Goal: Information Seeking & Learning: Find specific fact

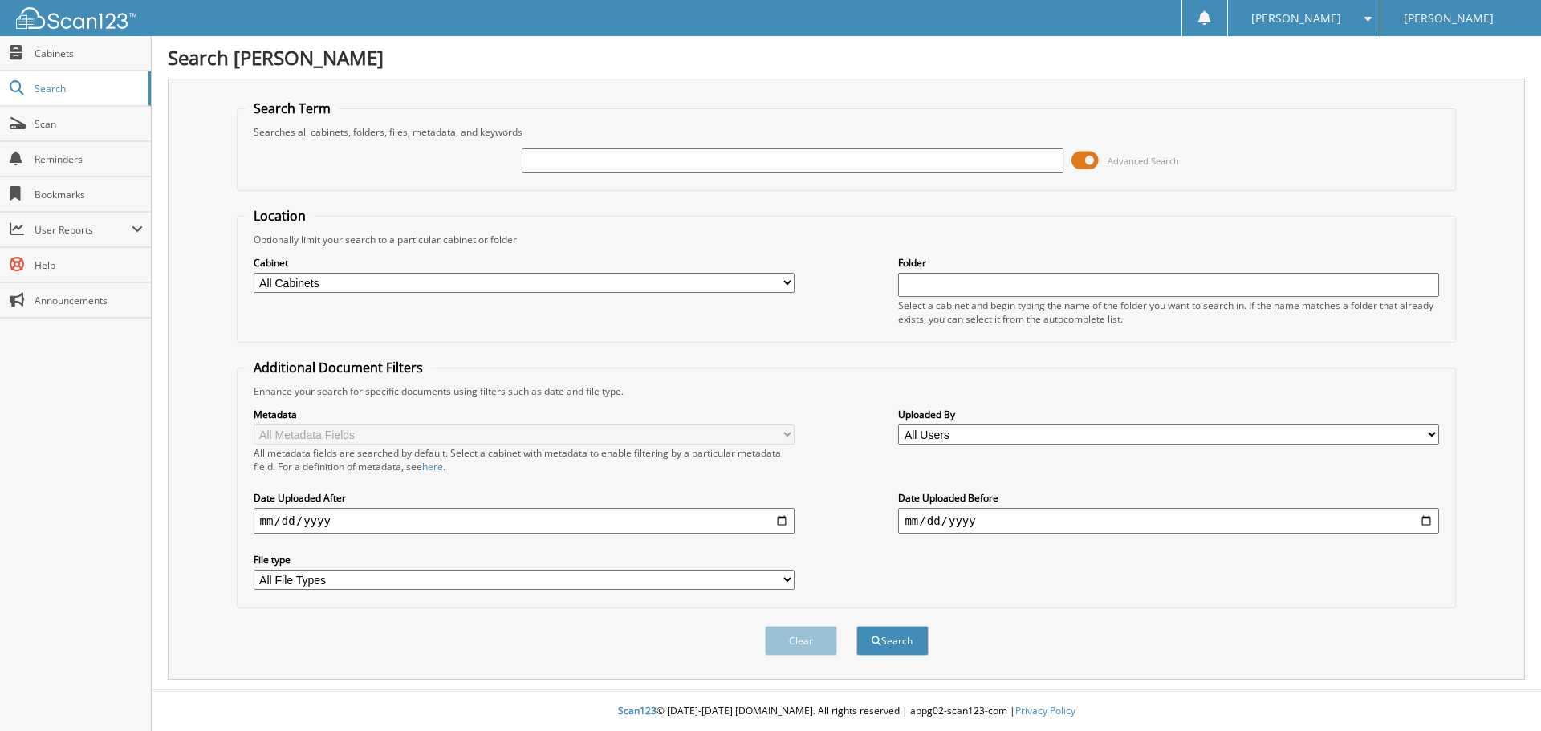
click at [574, 170] on input "text" at bounding box center [792, 160] width 541 height 24
type input "131678"
click at [875, 649] on button "Search" at bounding box center [892, 641] width 72 height 30
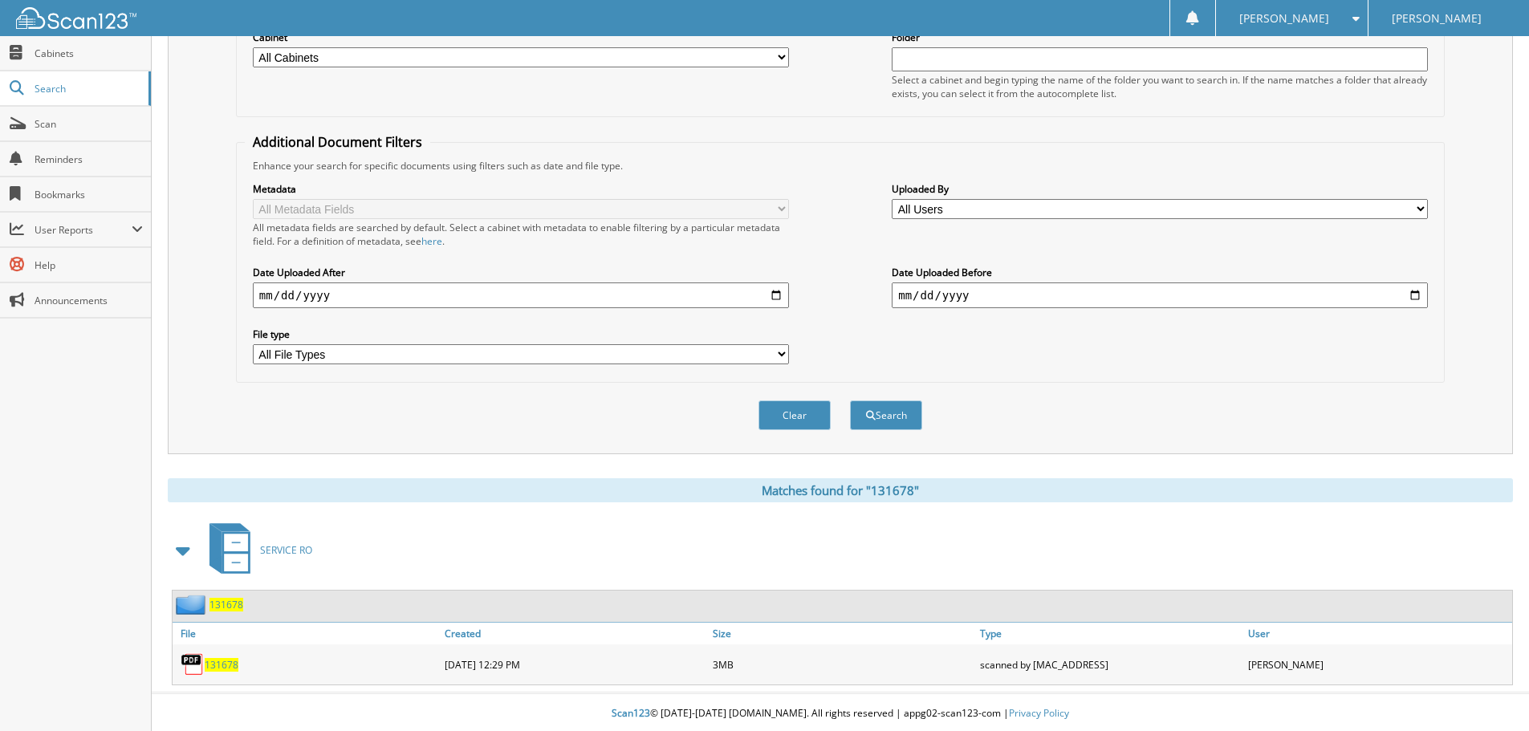
scroll to position [229, 0]
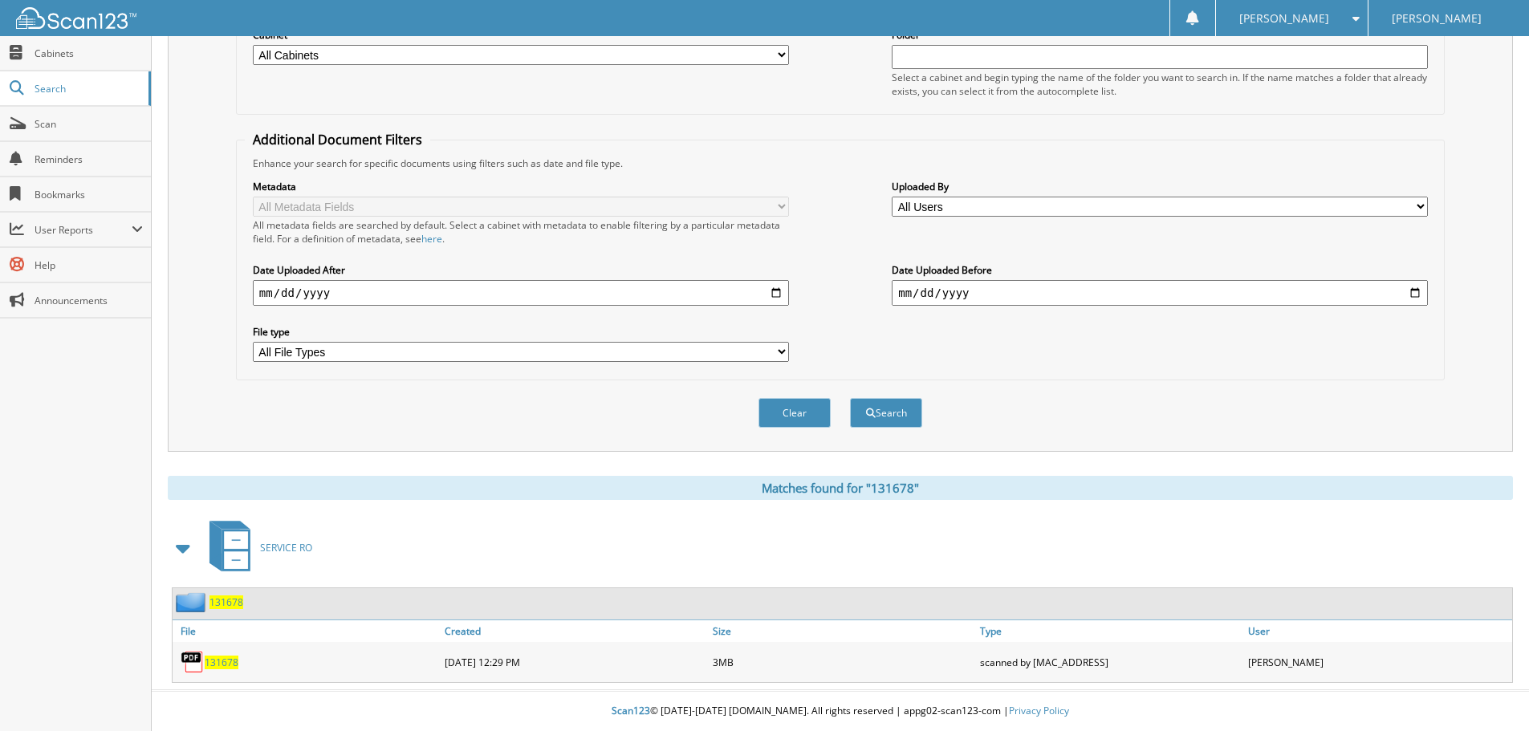
click at [222, 667] on span "131678" at bounding box center [222, 663] width 34 height 14
